Goal: Check status: Check status

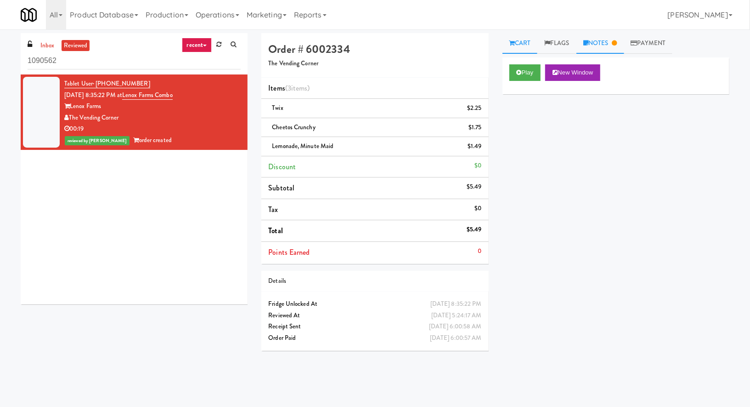
click at [598, 42] on link "Notes" at bounding box center [600, 43] width 48 height 21
click at [599, 46] on link "Notes" at bounding box center [600, 43] width 48 height 21
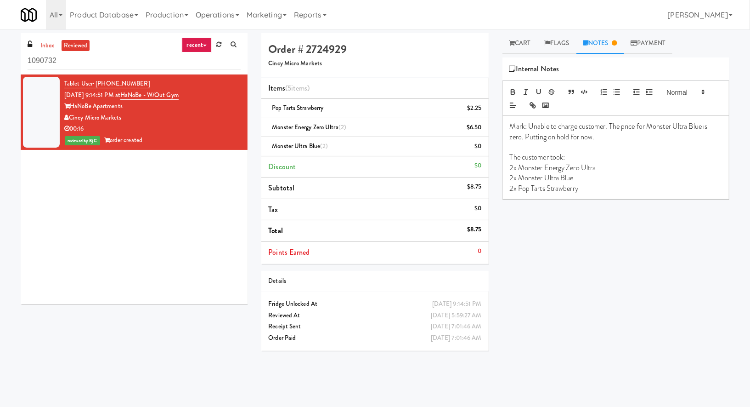
scroll to position [29, 0]
